Goal: Information Seeking & Learning: Find specific fact

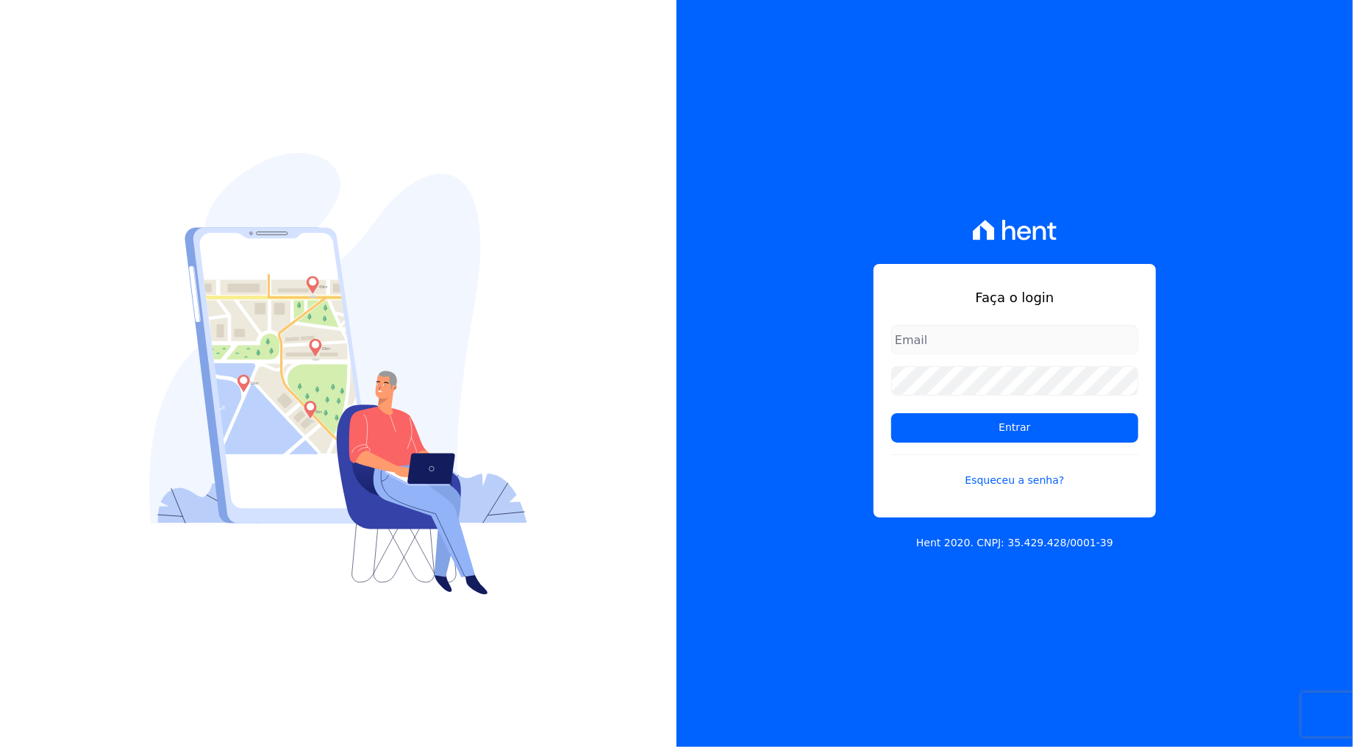
type input "rafael.souza@quattroconstrutora.com.br"
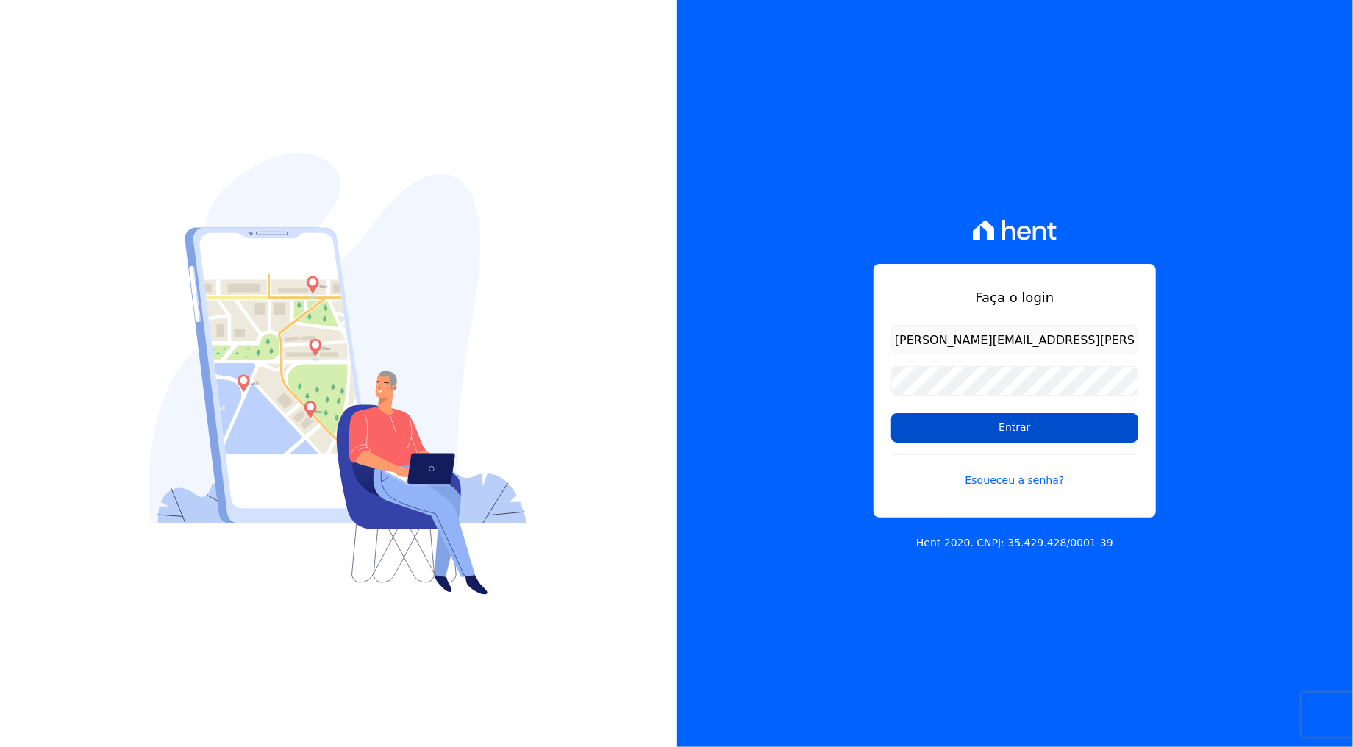
click at [970, 431] on input "Entrar" at bounding box center [1014, 427] width 247 height 29
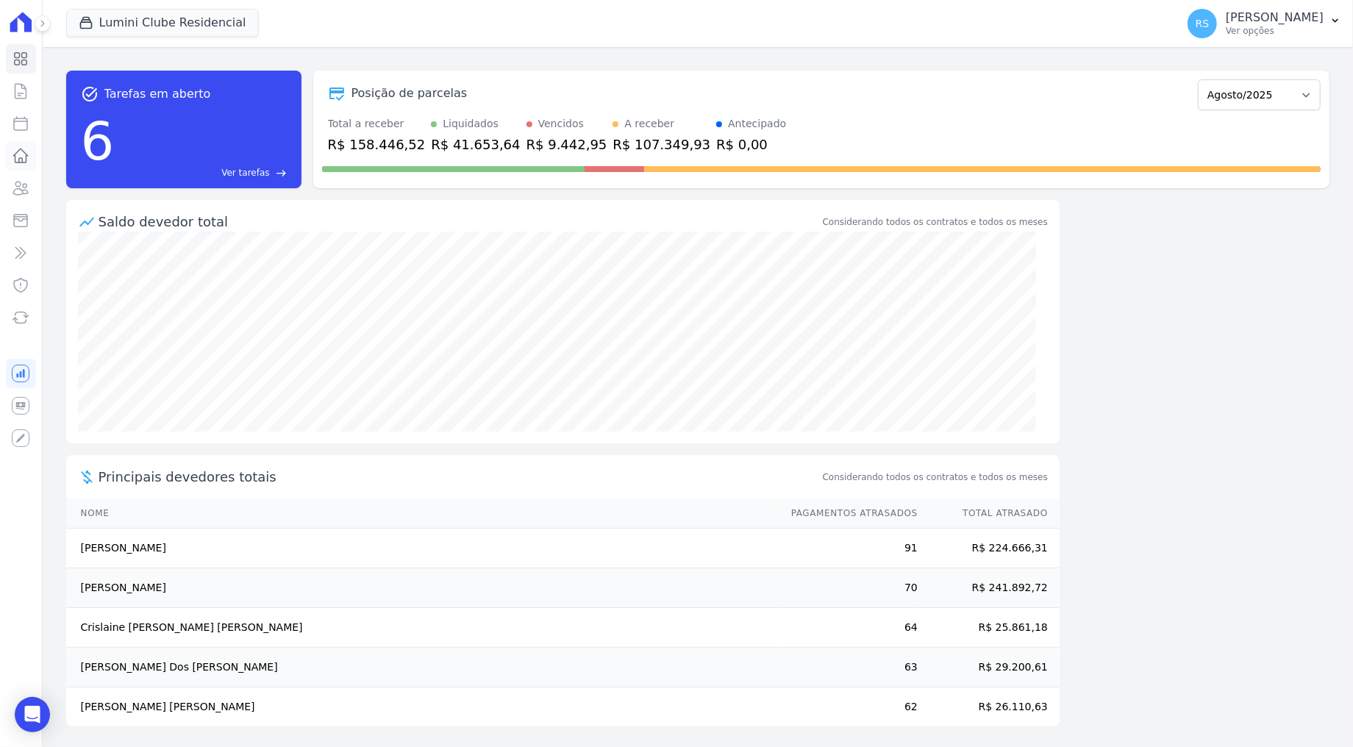
click at [24, 159] on icon at bounding box center [21, 156] width 18 height 18
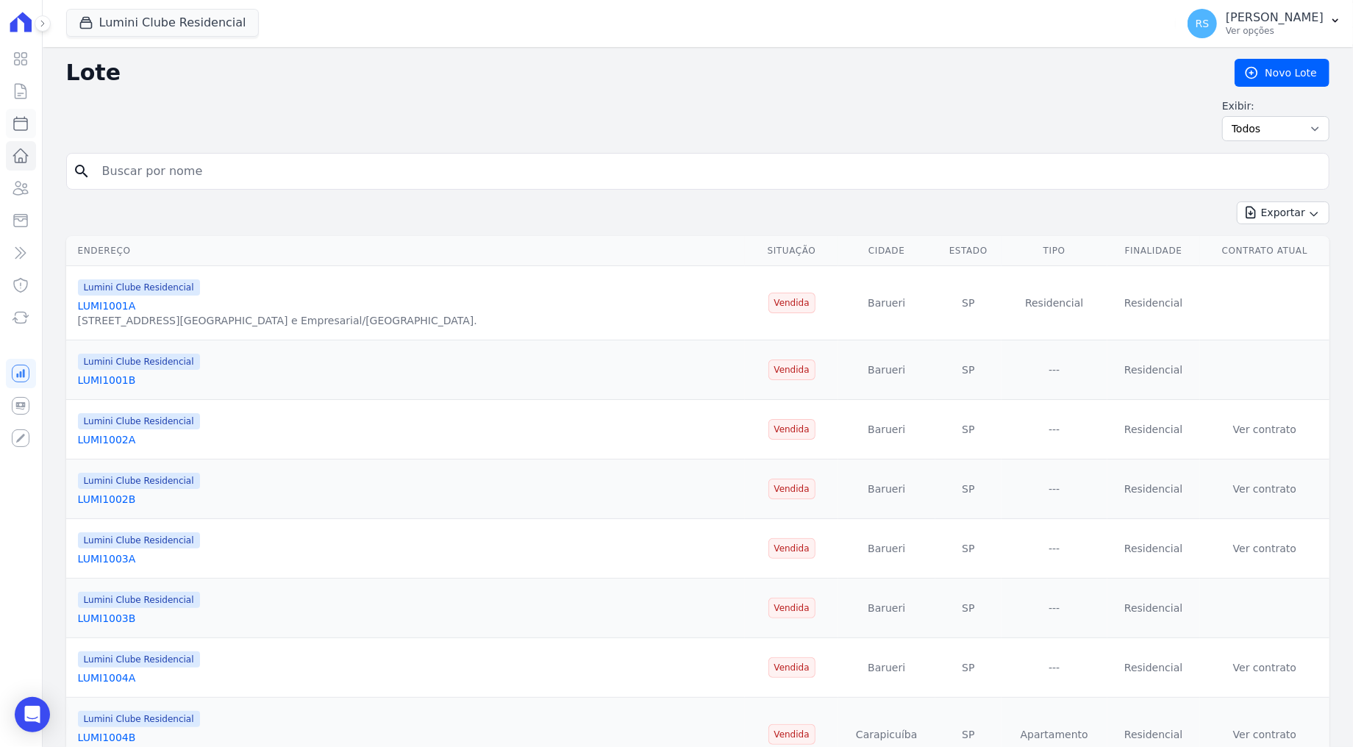
click at [16, 120] on icon at bounding box center [21, 124] width 18 height 18
select select
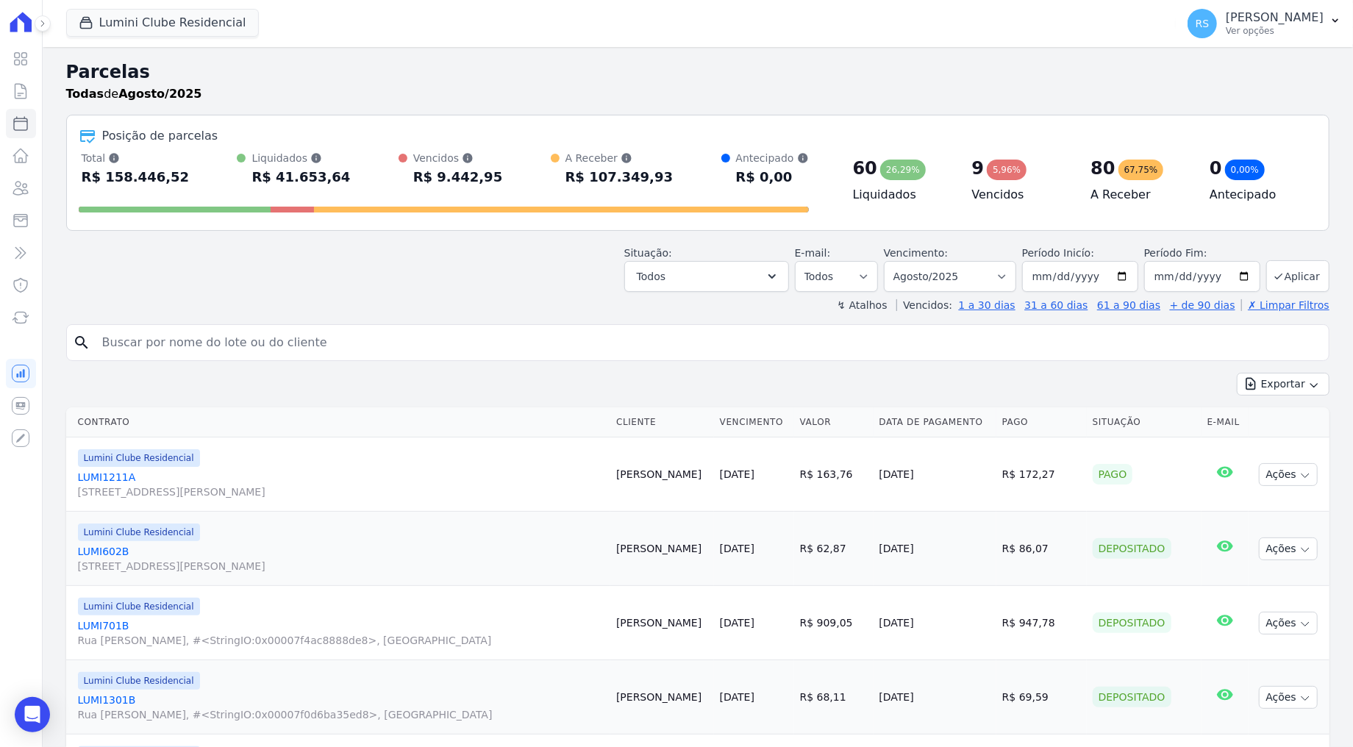
click at [238, 345] on input "search" at bounding box center [708, 342] width 1230 height 29
paste input "[PERSON_NAME]"
type input "[PERSON_NAME]"
click at [238, 345] on input "[PERSON_NAME]" at bounding box center [708, 342] width 1230 height 29
select select
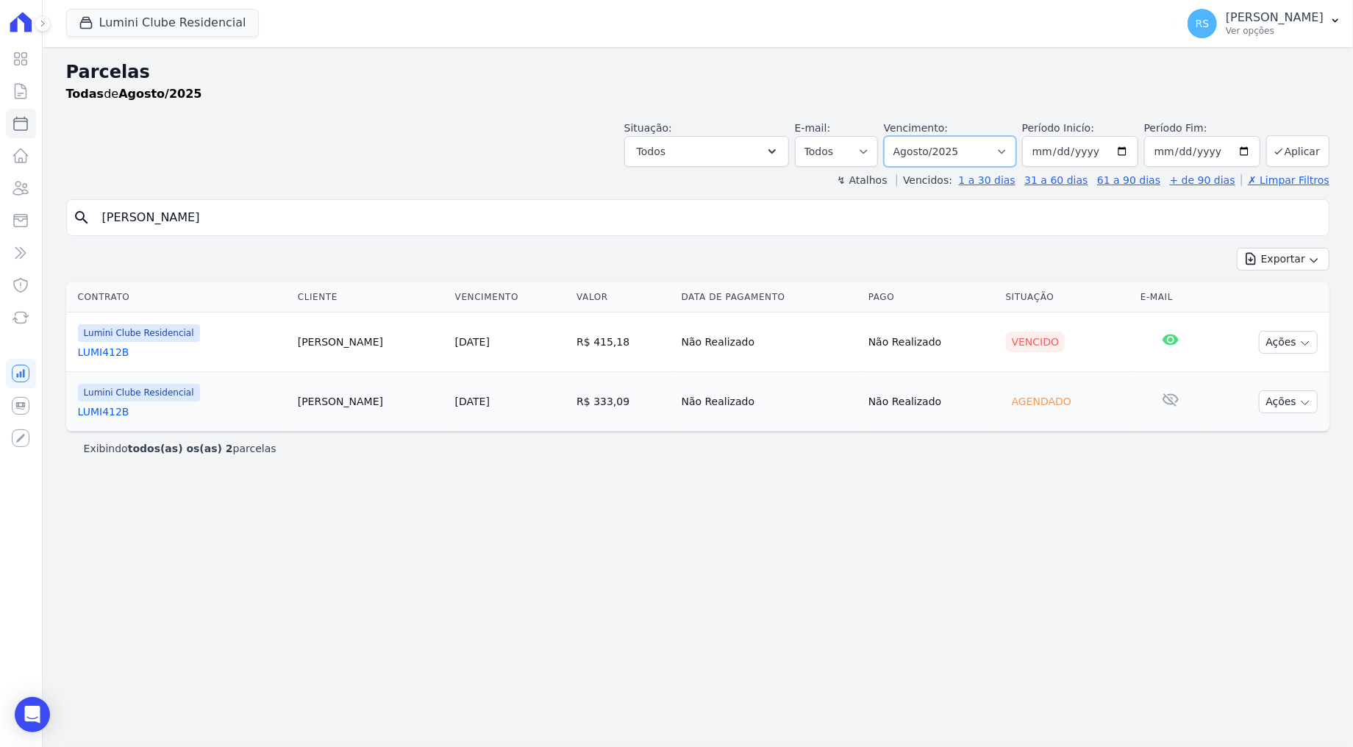
click at [1013, 154] on select "Filtrar por período ──────── Todos os meses Dezembro/2021 Janeiro/2022 Fevereir…" at bounding box center [950, 151] width 132 height 31
select select "07/2025"
click at [905, 136] on select "Filtrar por período ──────── Todos os meses Dezembro/2021 Janeiro/2022 Fevereir…" at bounding box center [950, 151] width 132 height 31
select select
click at [118, 410] on link "LUMI412B" at bounding box center [181, 412] width 206 height 15
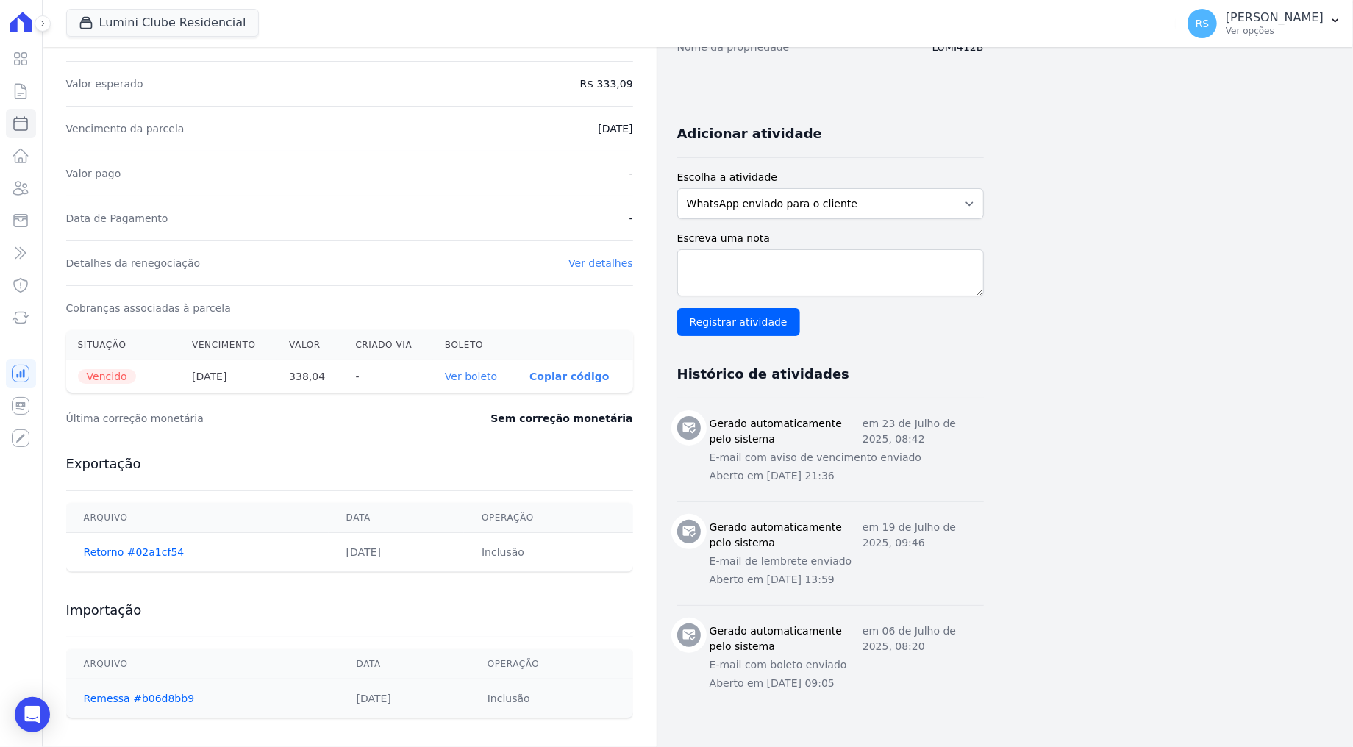
scroll to position [257, 0]
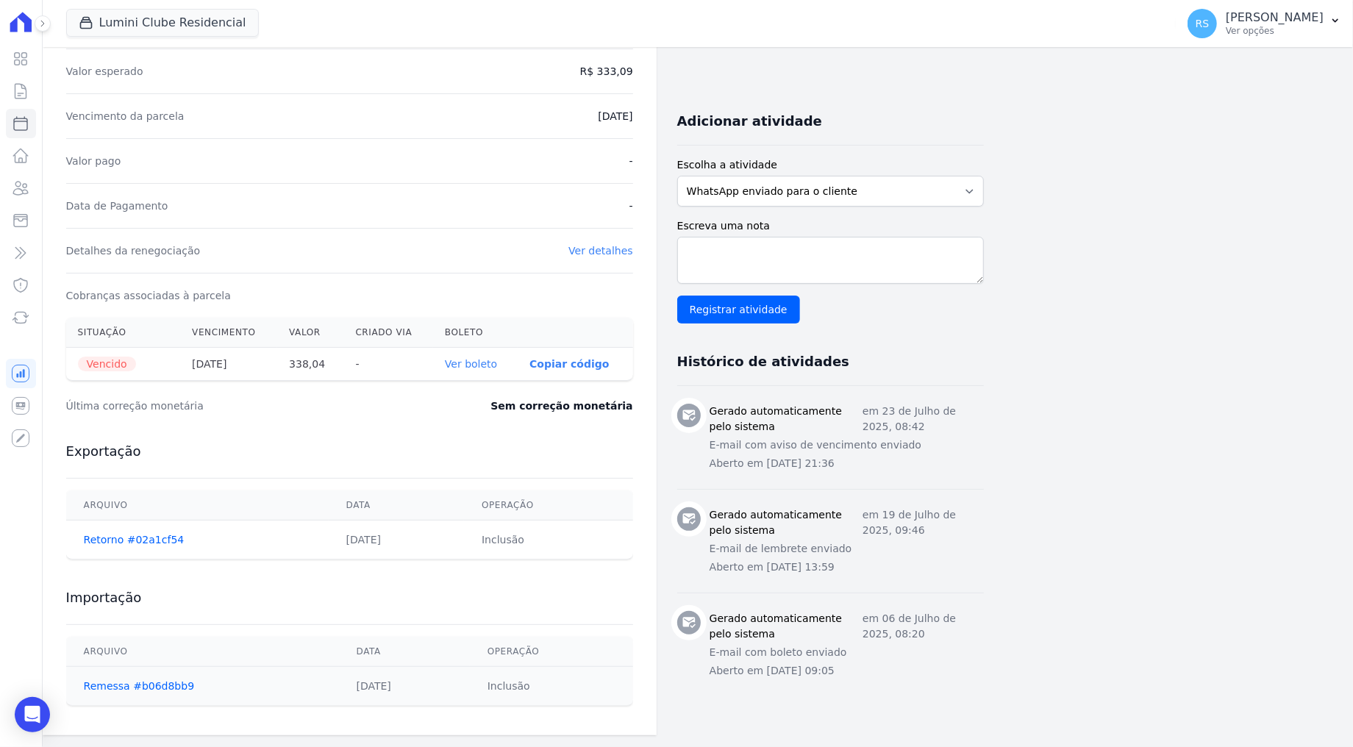
click at [304, 363] on th "338,04" at bounding box center [310, 364] width 66 height 33
copy th "338,04"
click at [427, 438] on div "Exportação [GEOGRAPHIC_DATA] Data Operação Retorno #02a1cf54 [DATE] Inclusão" at bounding box center [349, 501] width 567 height 146
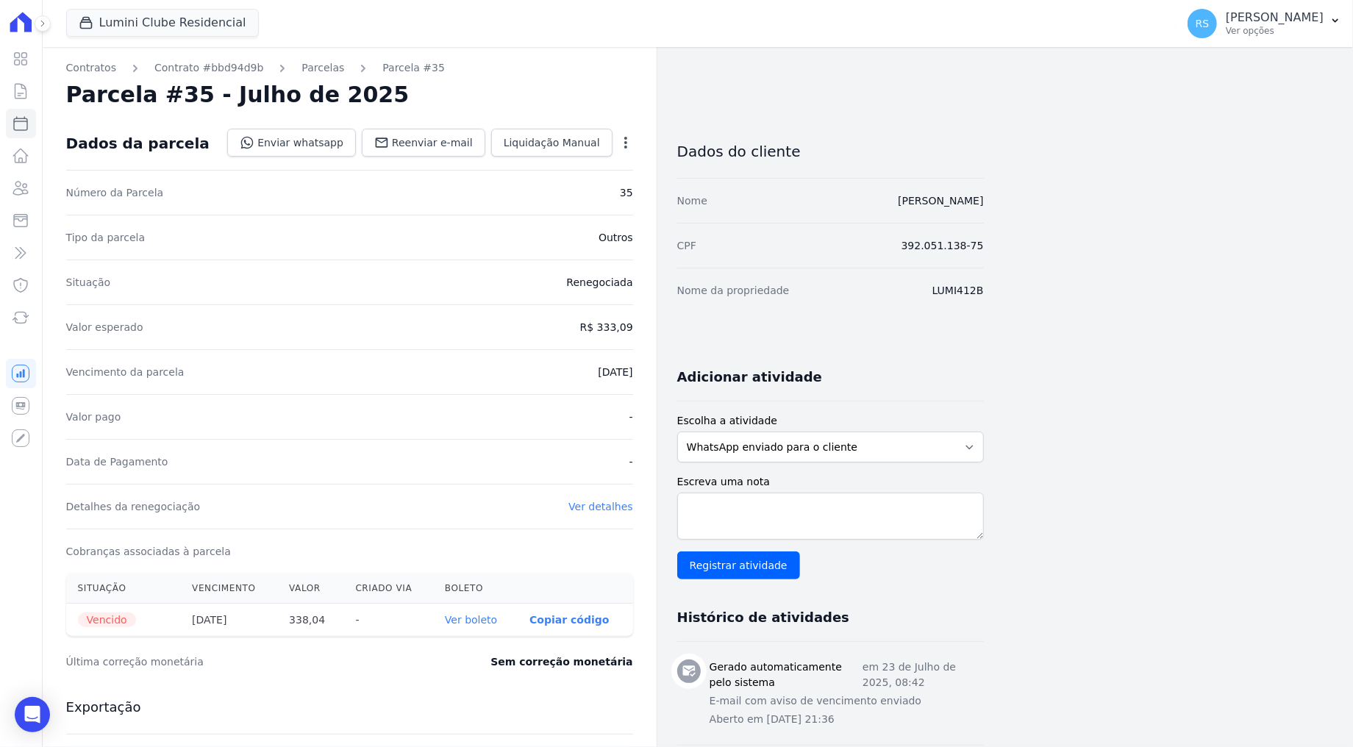
scroll to position [0, 0]
click at [337, 141] on link "Enviar whatsapp" at bounding box center [291, 144] width 129 height 28
